Goal: Transaction & Acquisition: Download file/media

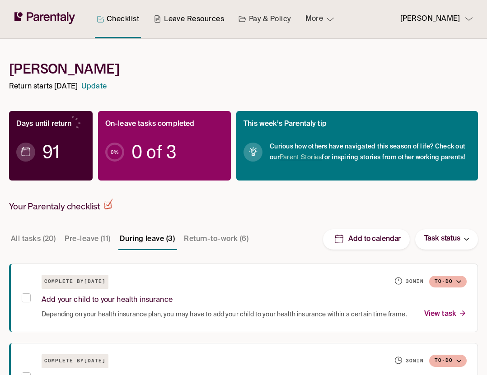
click at [201, 23] on link "Leave Resources" at bounding box center [189, 19] width 74 height 38
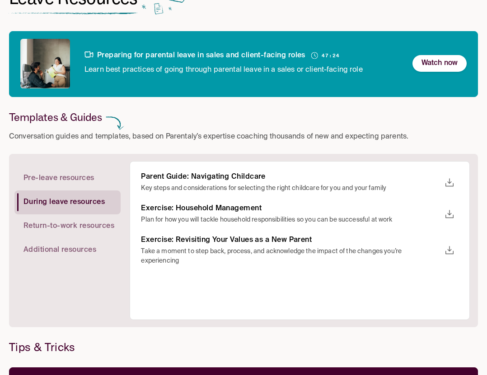
scroll to position [72, 0]
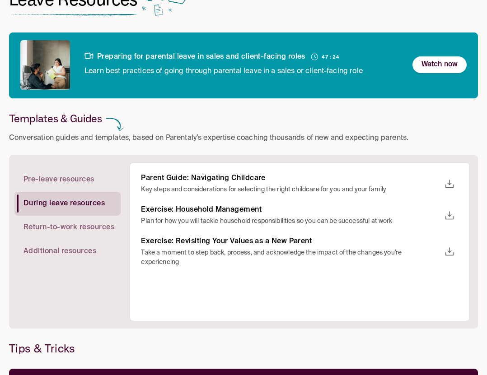
click at [64, 227] on span "Return-to-work resources" at bounding box center [68, 227] width 91 height 9
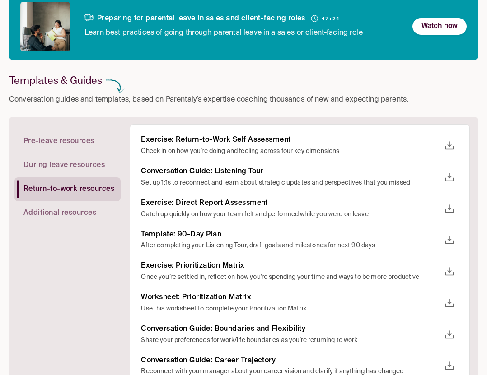
scroll to position [126, 0]
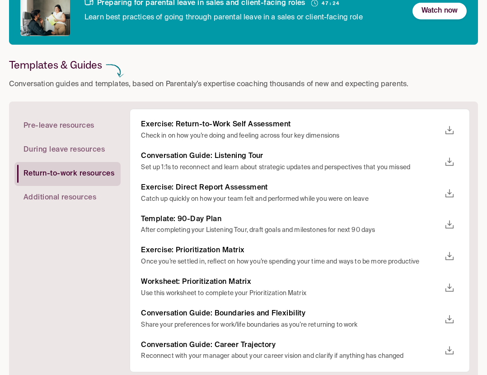
click at [449, 132] on icon "download" at bounding box center [449, 130] width 11 height 11
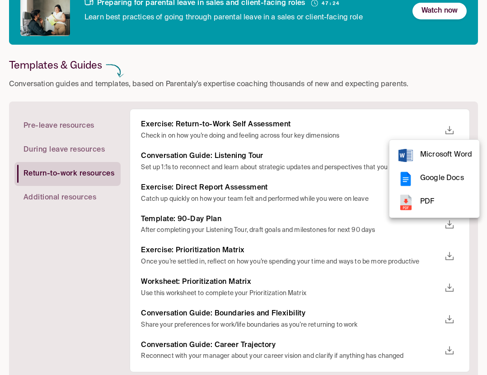
click at [426, 200] on span "PDF" at bounding box center [446, 202] width 52 height 12
click at [431, 159] on span "Microsoft Word" at bounding box center [446, 155] width 52 height 12
click at [429, 177] on span "Google Docs" at bounding box center [446, 179] width 52 height 12
click at [99, 252] on div at bounding box center [243, 187] width 487 height 375
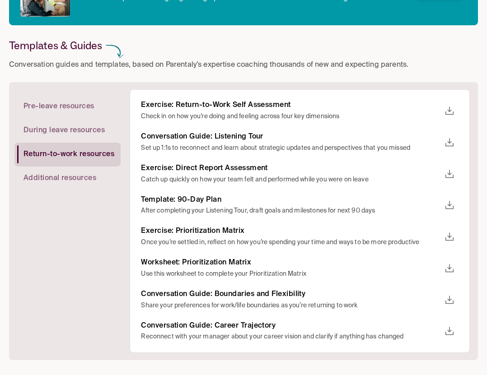
scroll to position [153, 0]
